Goal: Information Seeking & Learning: Learn about a topic

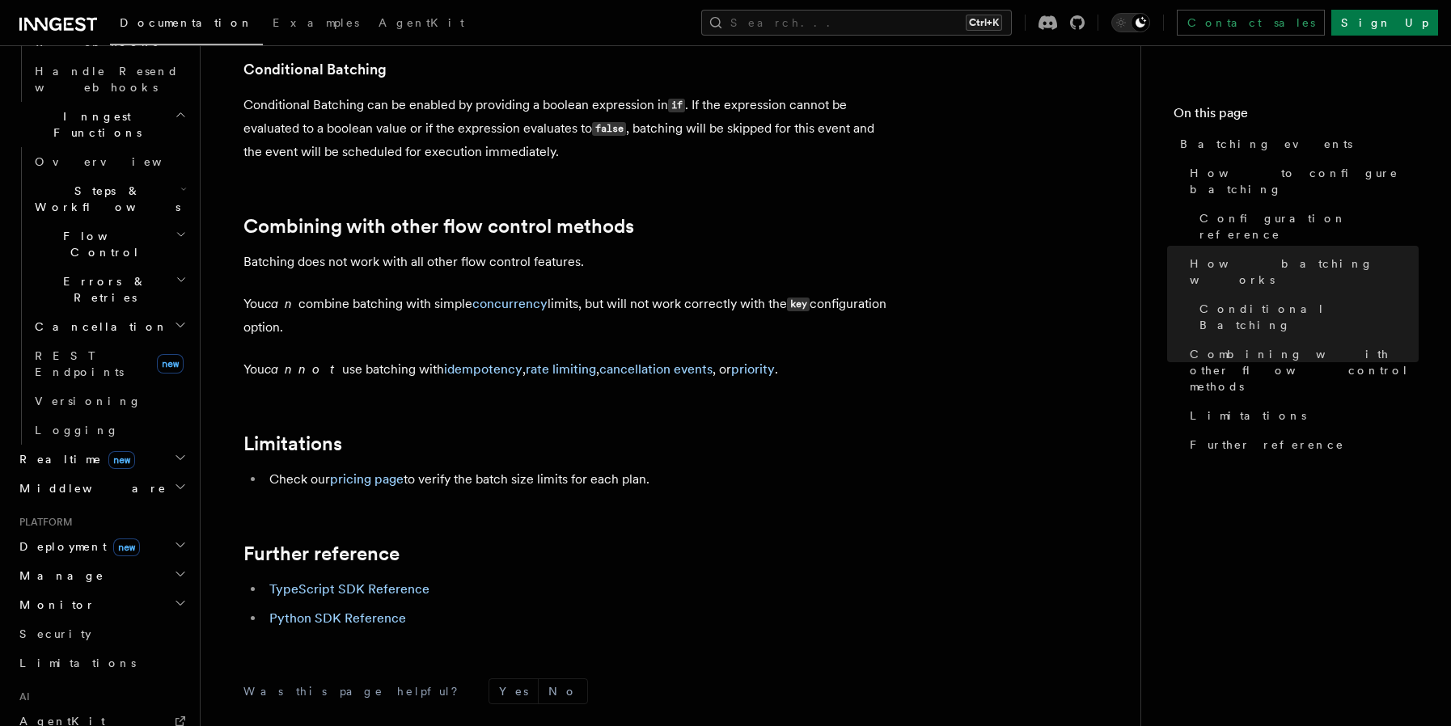
scroll to position [1231, 0]
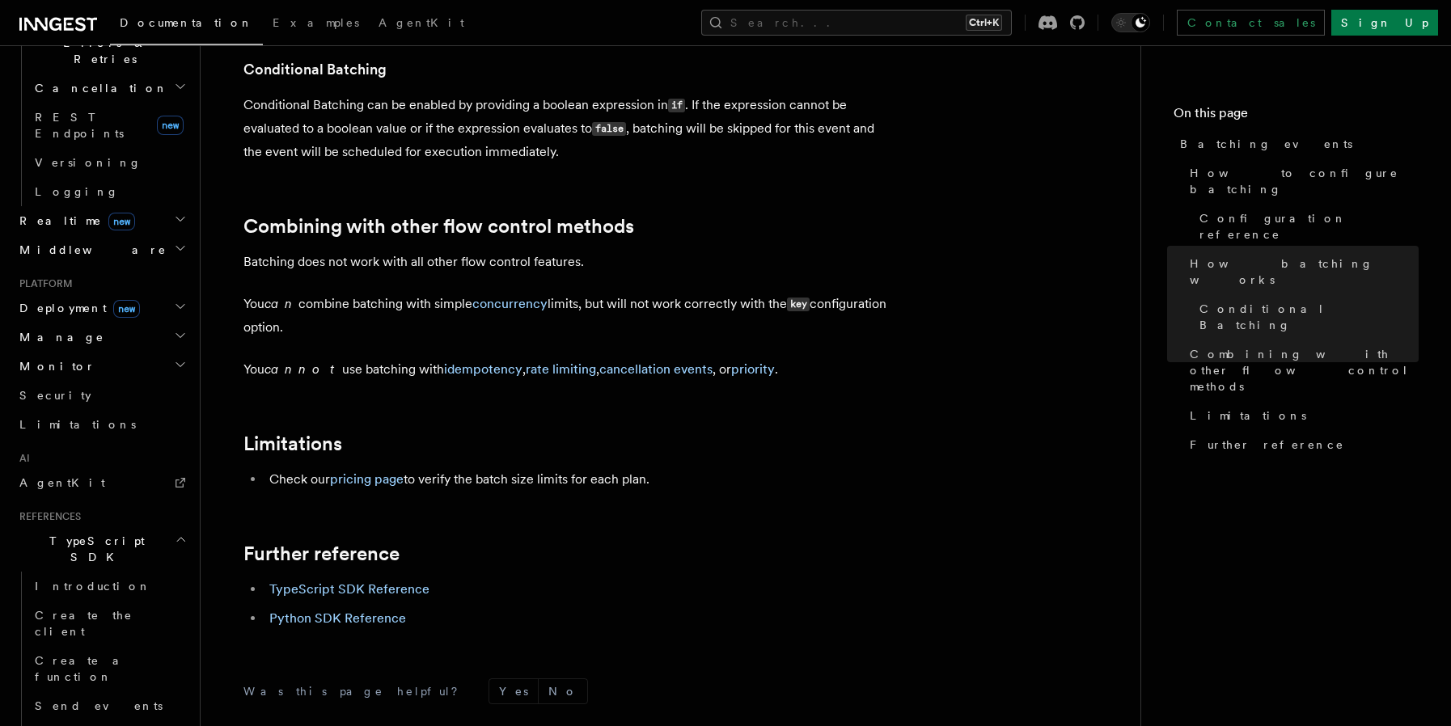
scroll to position [1555, 0]
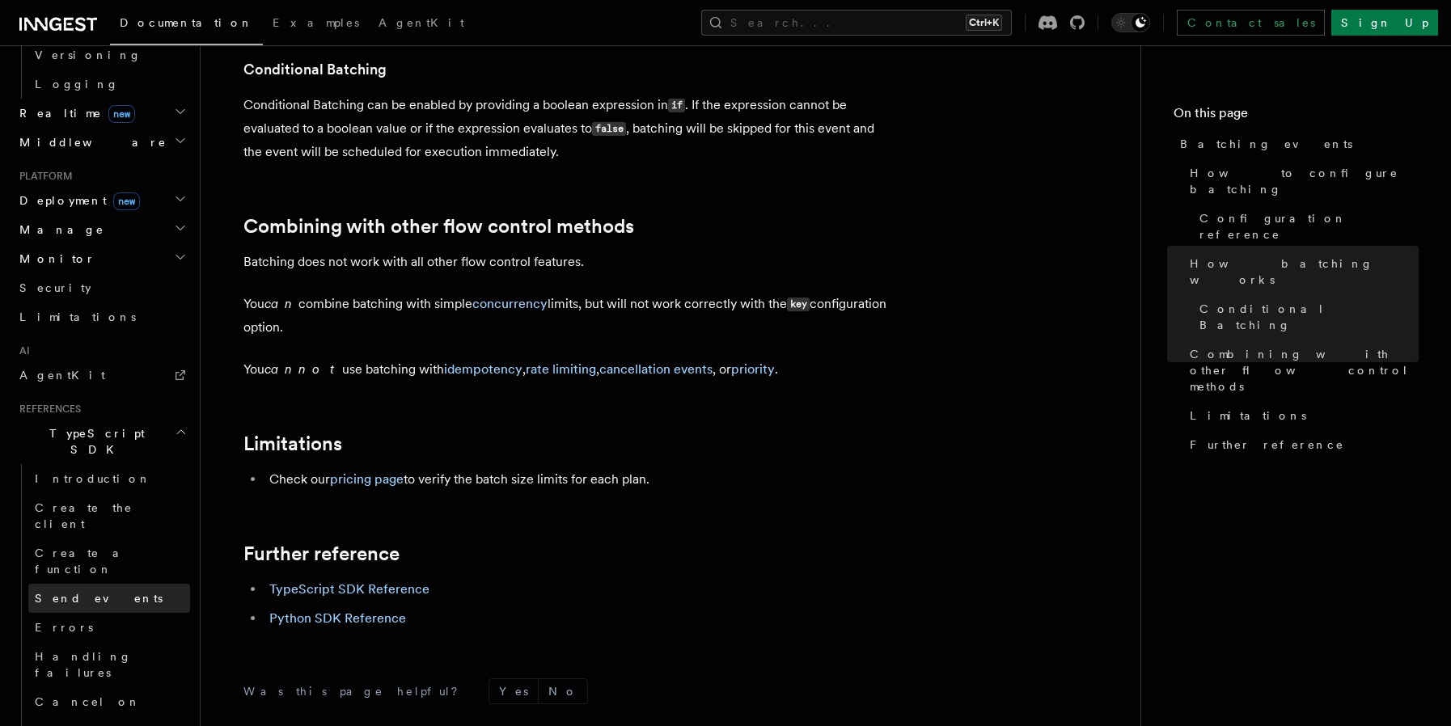
click at [83, 584] on link "Send events" at bounding box center [109, 598] width 162 height 29
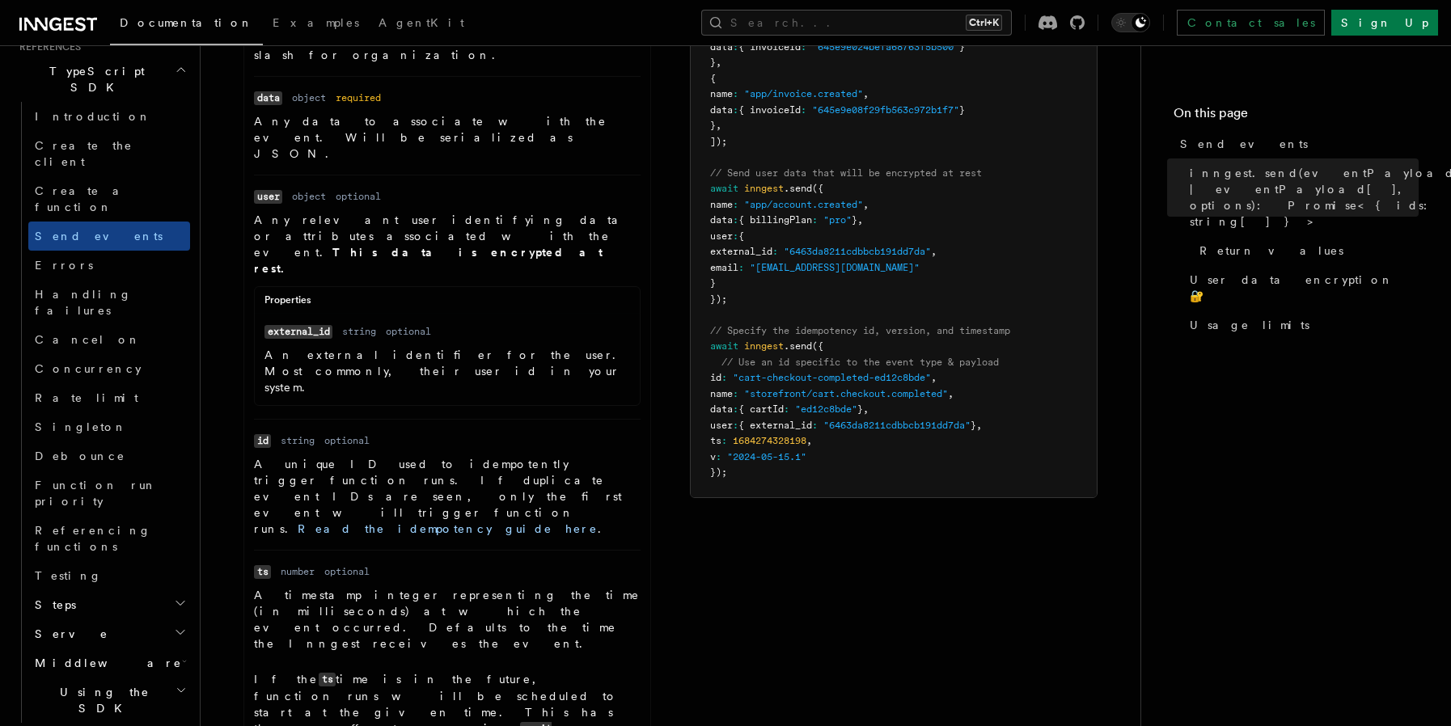
scroll to position [755, 0]
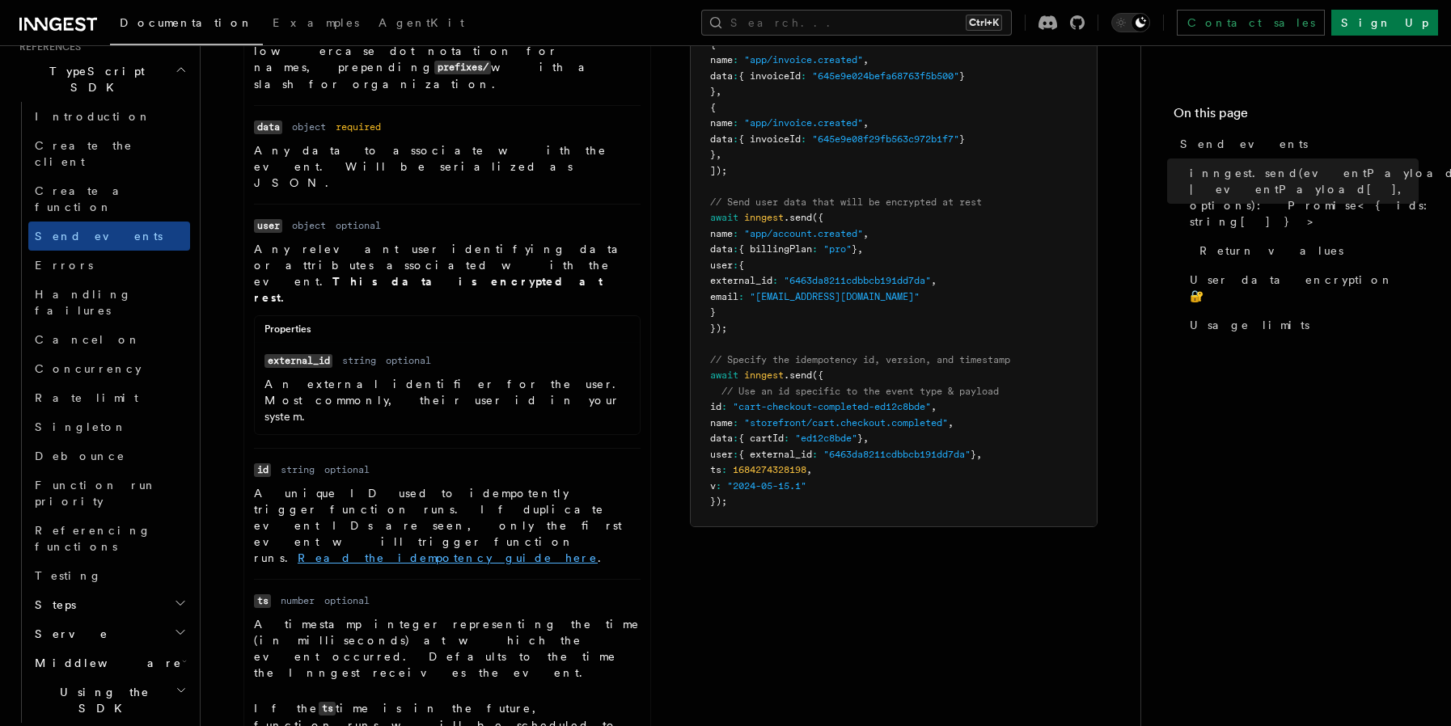
click at [598, 552] on link "Read the idempotency guide here" at bounding box center [448, 558] width 300 height 13
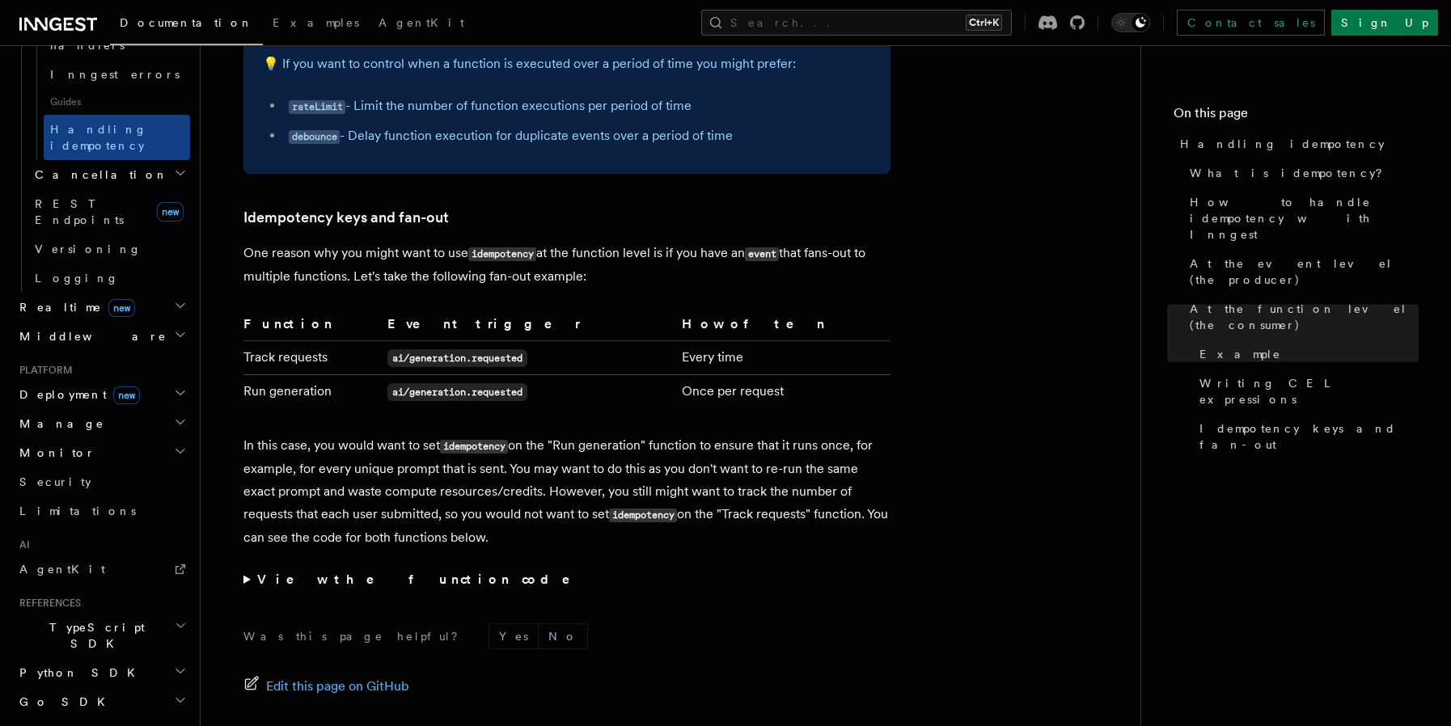
scroll to position [3183, 0]
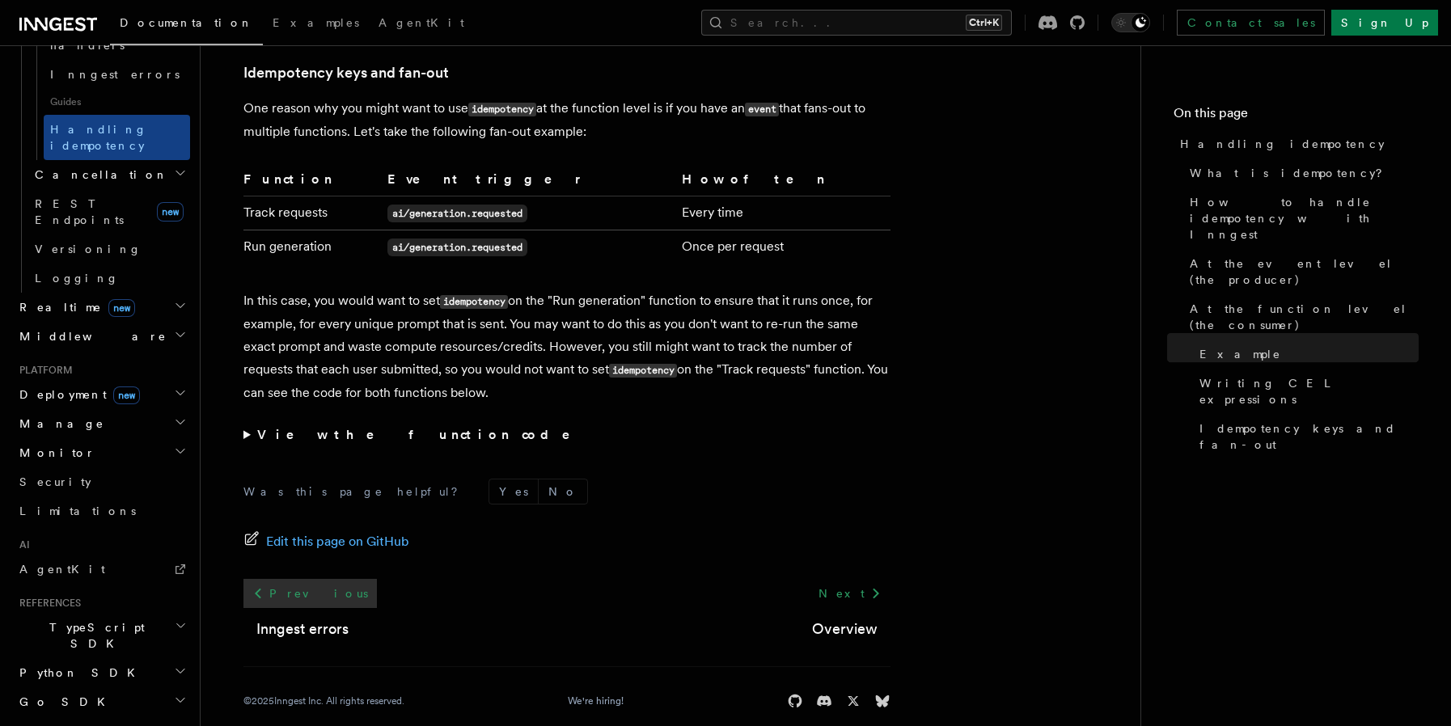
click at [280, 579] on link "Previous" at bounding box center [309, 593] width 133 height 29
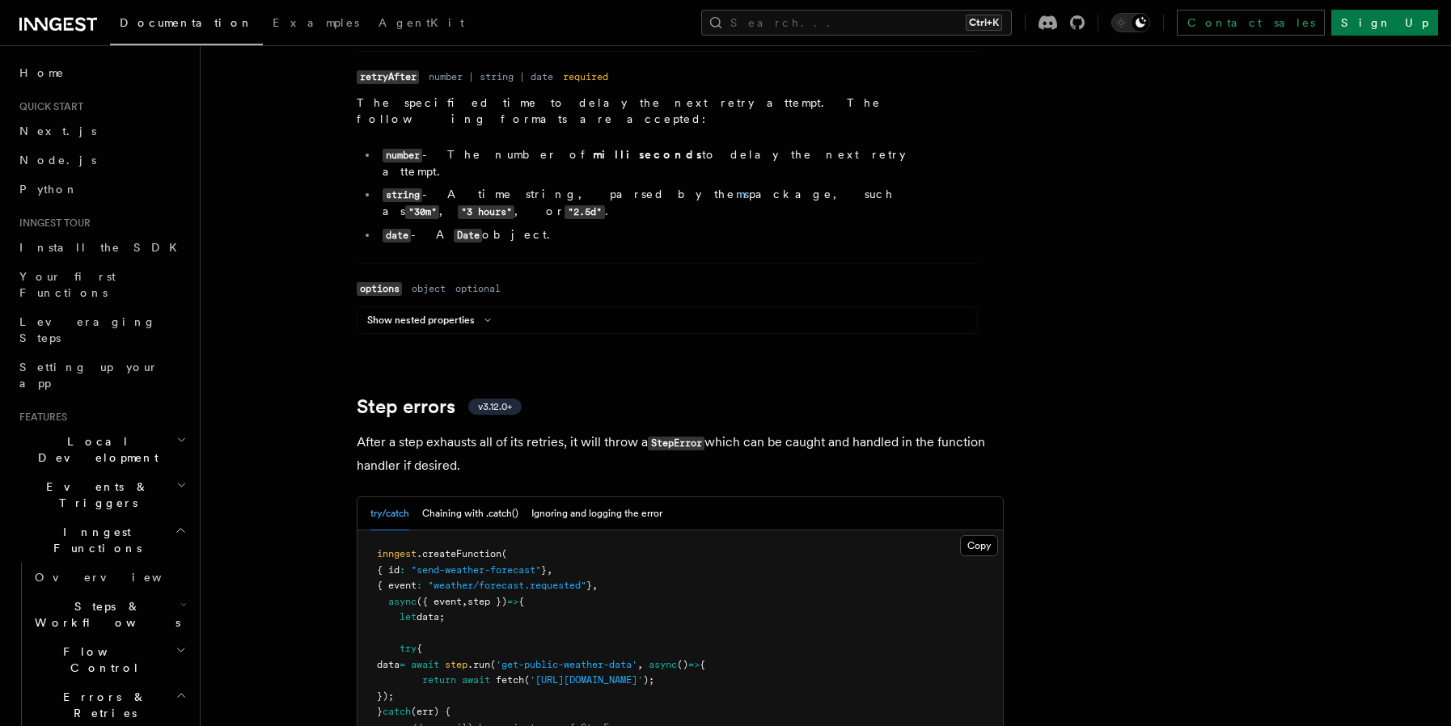
scroll to position [2265, 0]
